Goal: Use online tool/utility: Utilize a website feature to perform a specific function

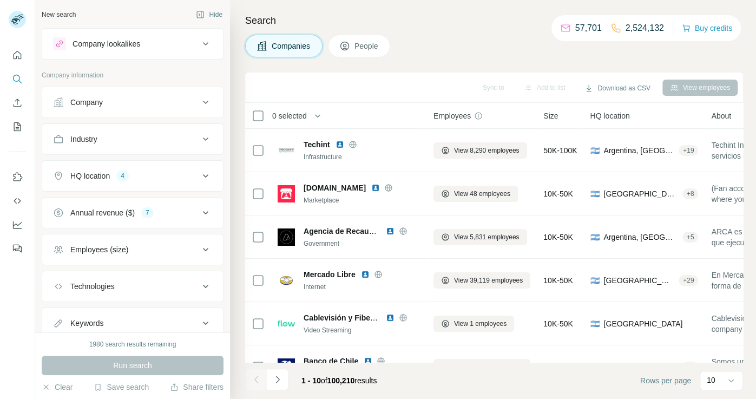
click at [208, 47] on icon at bounding box center [205, 43] width 13 height 13
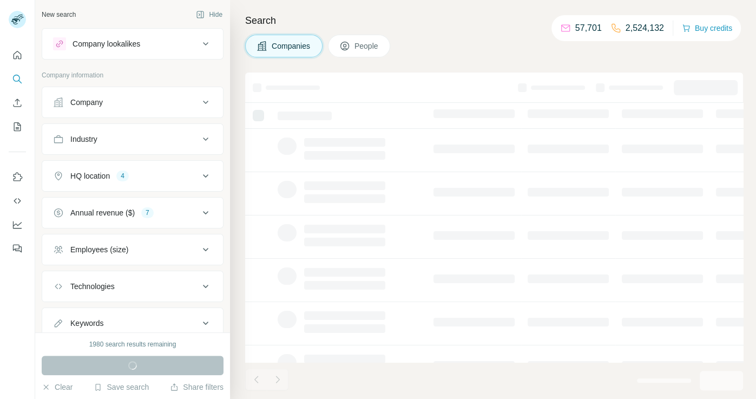
click at [157, 39] on div "Company lookalikes" at bounding box center [126, 43] width 146 height 13
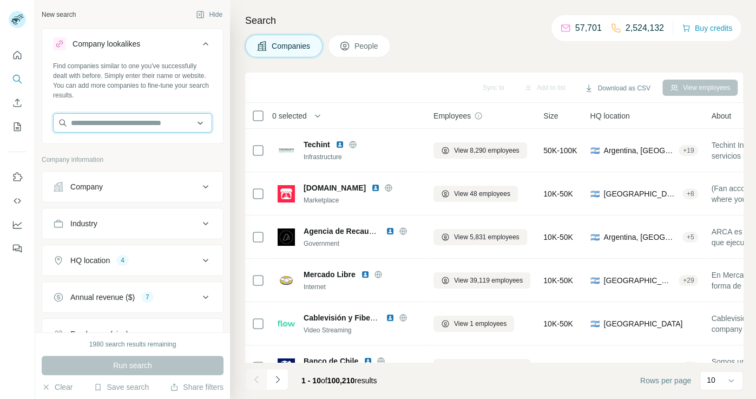
click at [127, 115] on input "text" at bounding box center [132, 122] width 159 height 19
paste input "**********"
type input "**********"
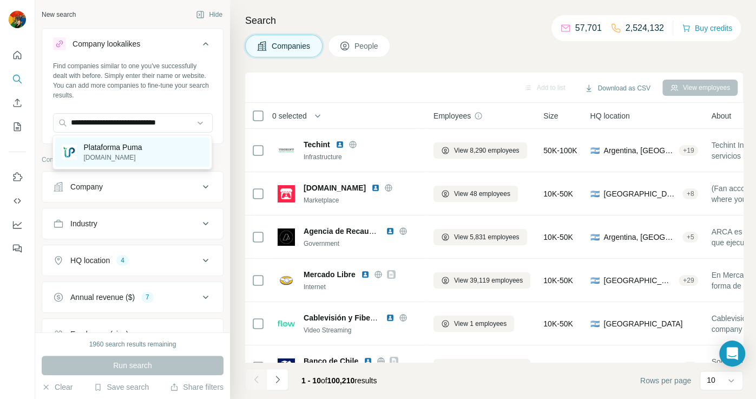
click at [141, 157] on p "[DOMAIN_NAME]" at bounding box center [112, 158] width 58 height 10
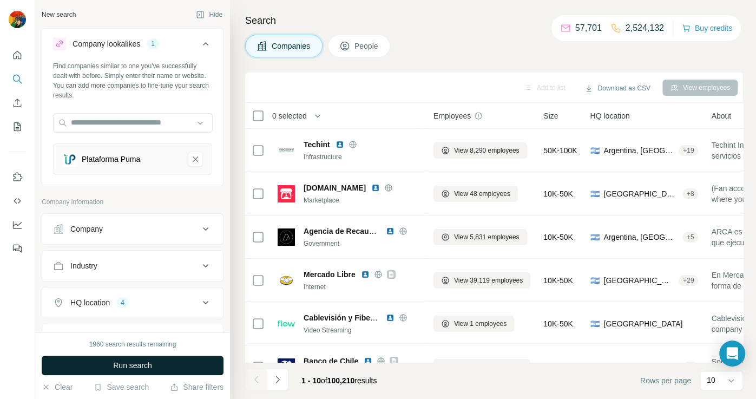
click at [142, 360] on span "Run search" at bounding box center [132, 365] width 39 height 11
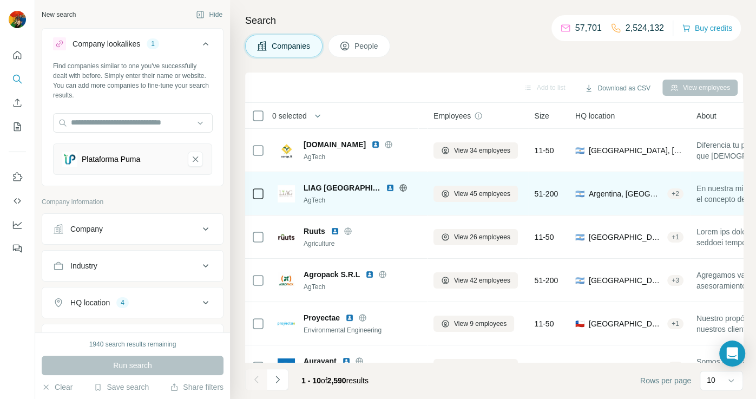
click at [401, 189] on icon at bounding box center [402, 187] width 3 height 7
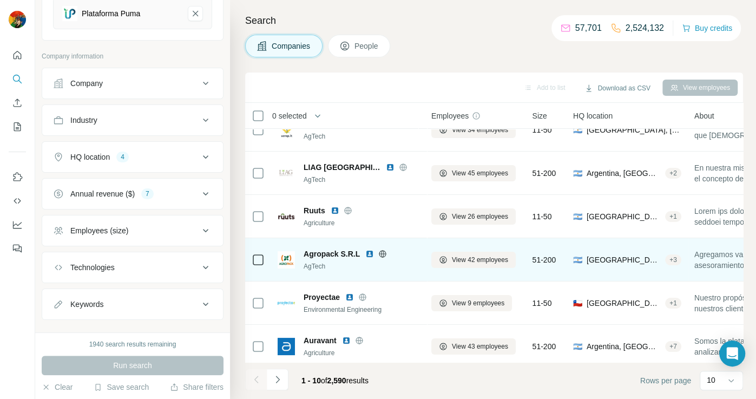
scroll to position [0, 2]
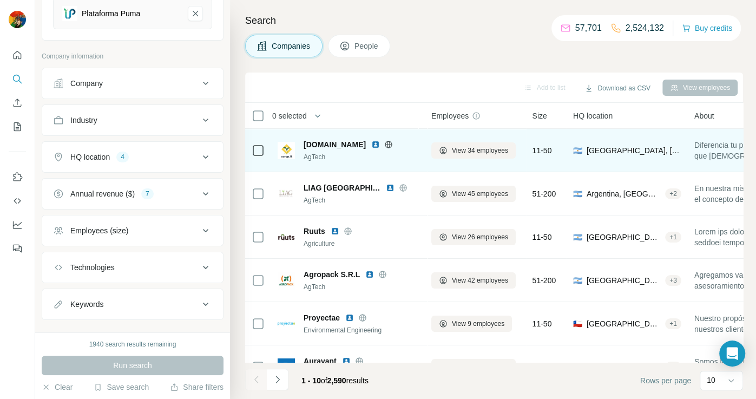
click at [384, 145] on icon at bounding box center [388, 144] width 9 height 9
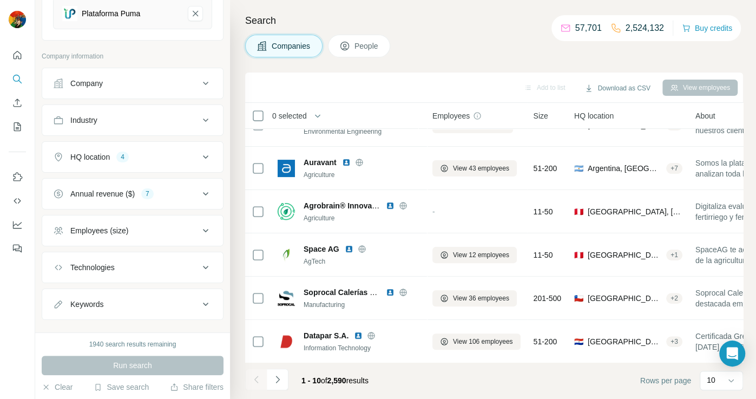
scroll to position [198, 0]
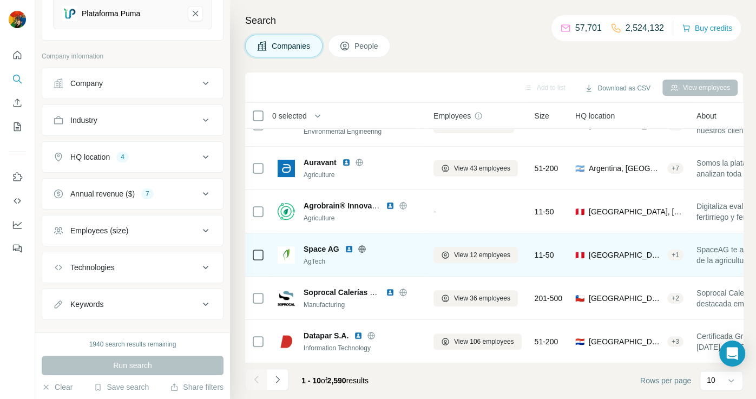
click at [363, 250] on icon at bounding box center [362, 248] width 9 height 9
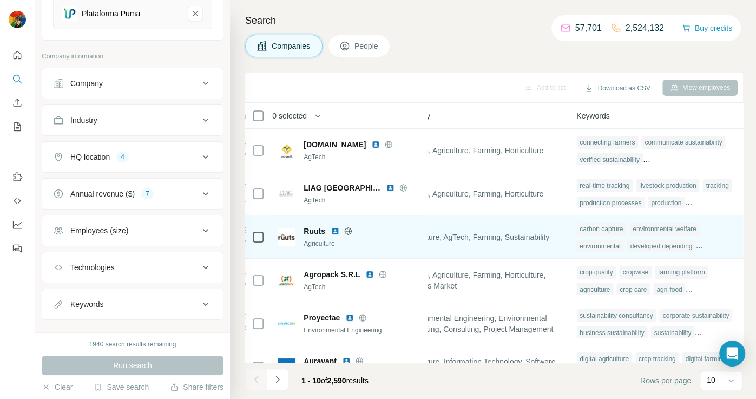
scroll to position [0, 0]
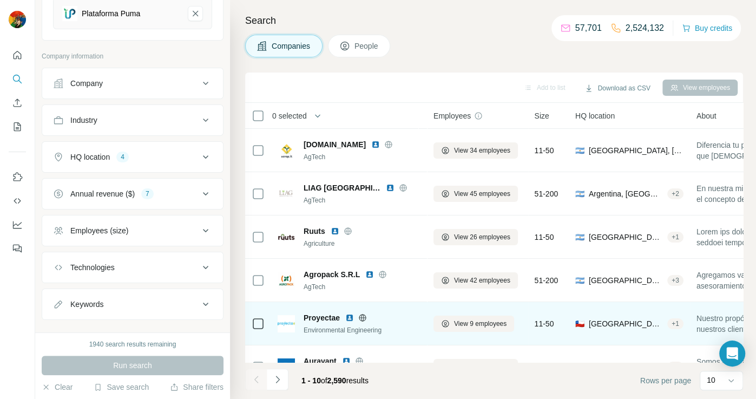
click at [360, 316] on icon at bounding box center [362, 317] width 9 height 9
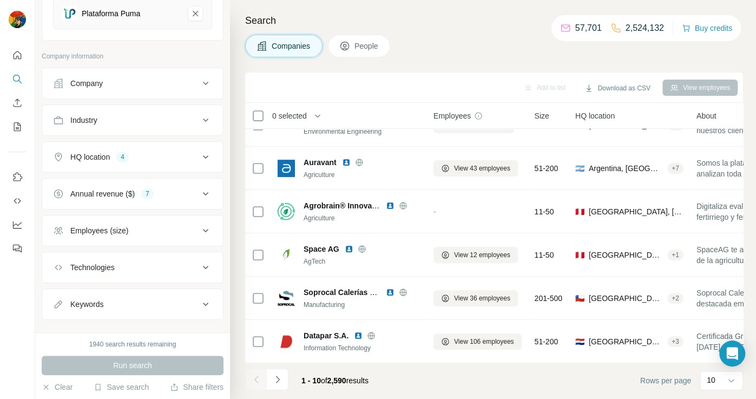
scroll to position [196, 0]
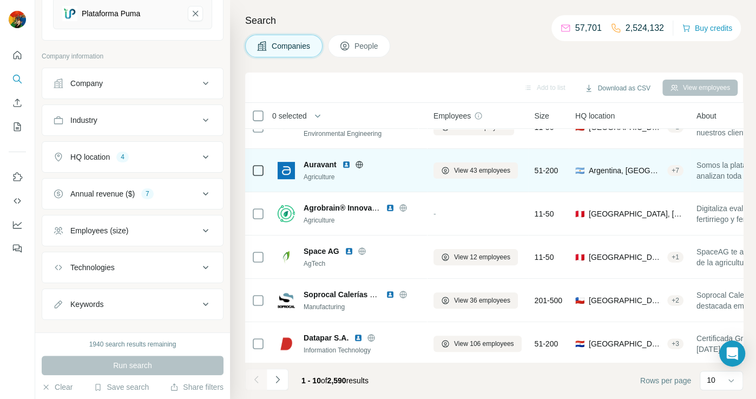
click at [358, 164] on icon at bounding box center [359, 164] width 9 height 9
